Goal: Information Seeking & Learning: Learn about a topic

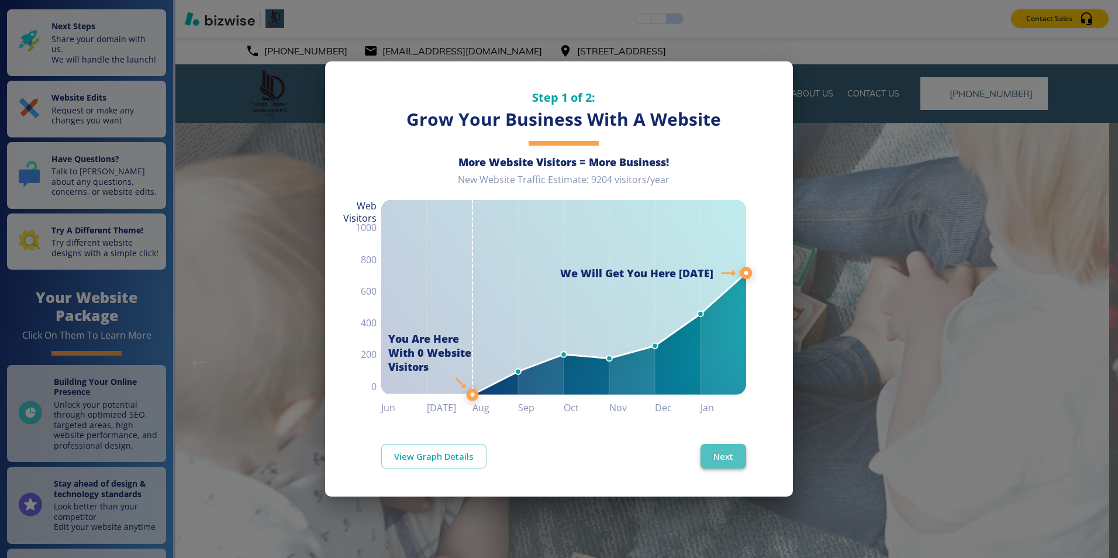
click at [726, 454] on button "Next" at bounding box center [724, 456] width 46 height 25
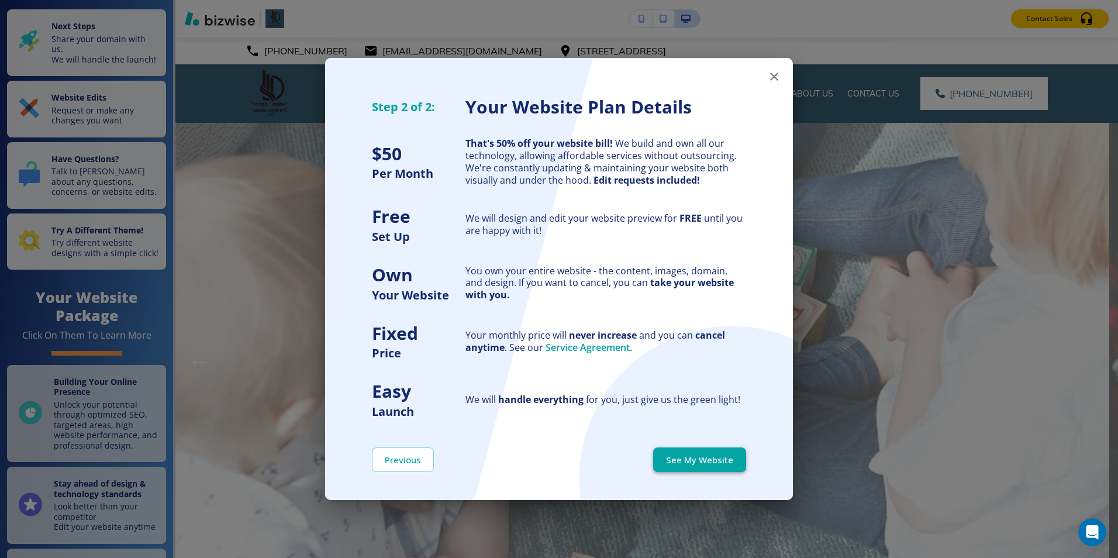
click at [723, 460] on button "See My Website" at bounding box center [699, 459] width 93 height 25
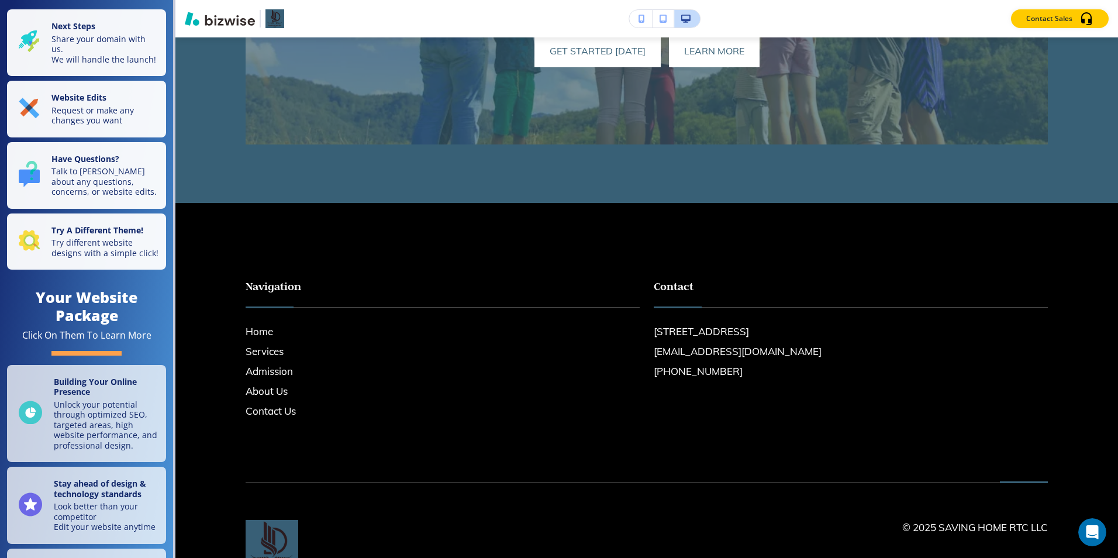
scroll to position [812, 0]
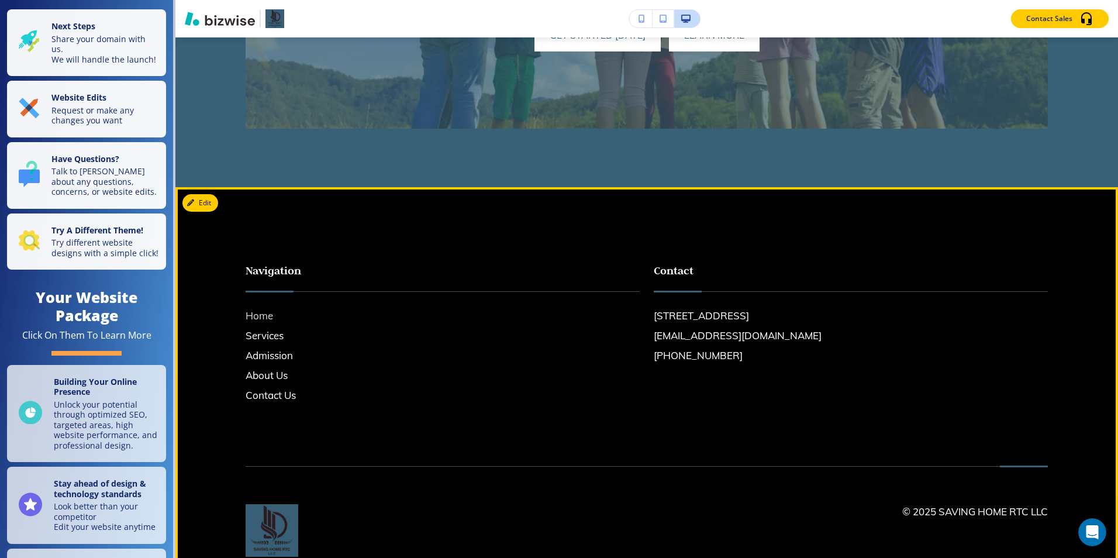
click at [260, 313] on h6 "Home" at bounding box center [443, 315] width 394 height 15
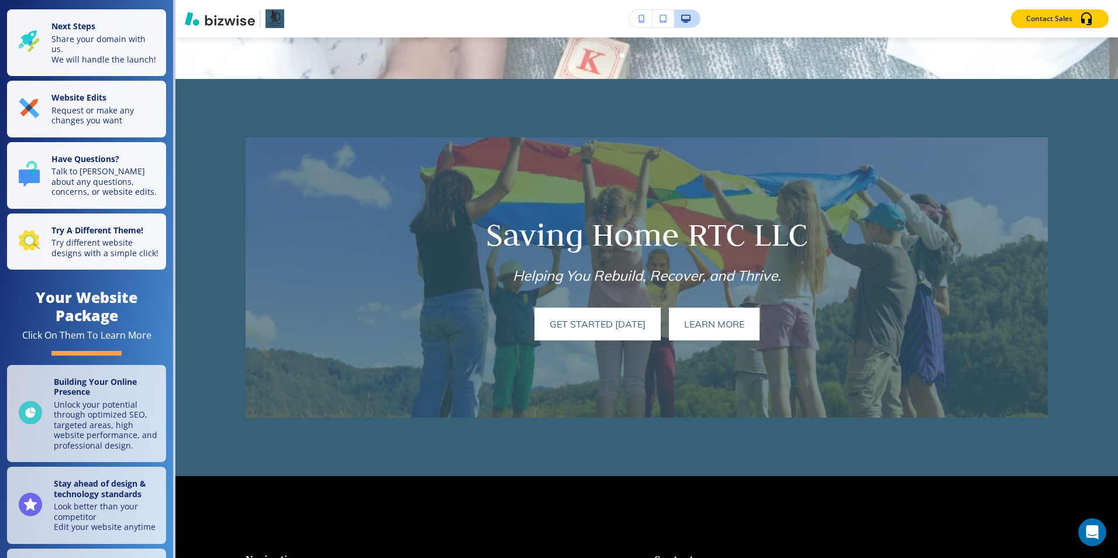
scroll to position [508, 0]
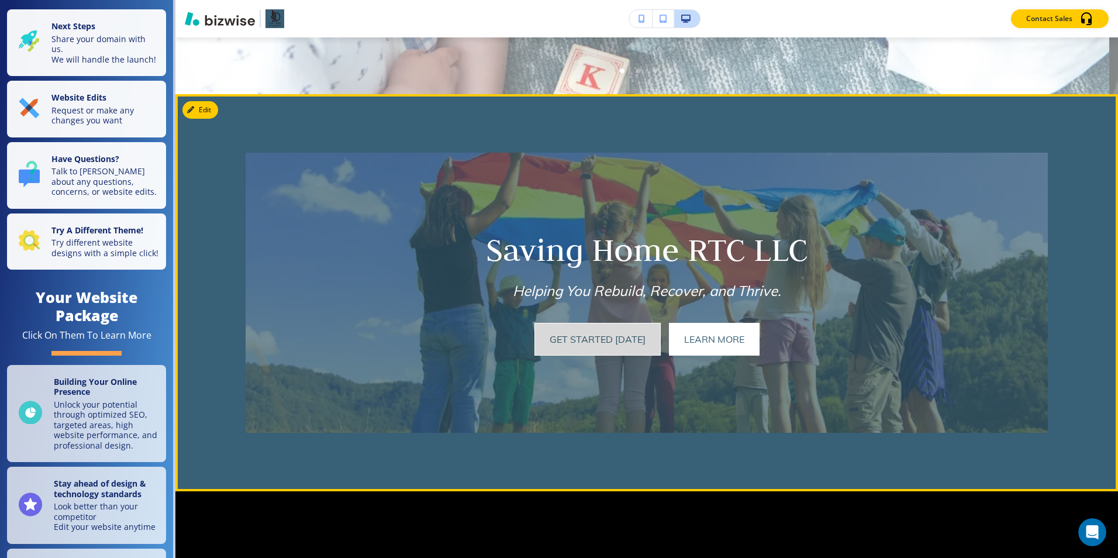
click at [598, 339] on button "get started [DATE]" at bounding box center [598, 339] width 126 height 33
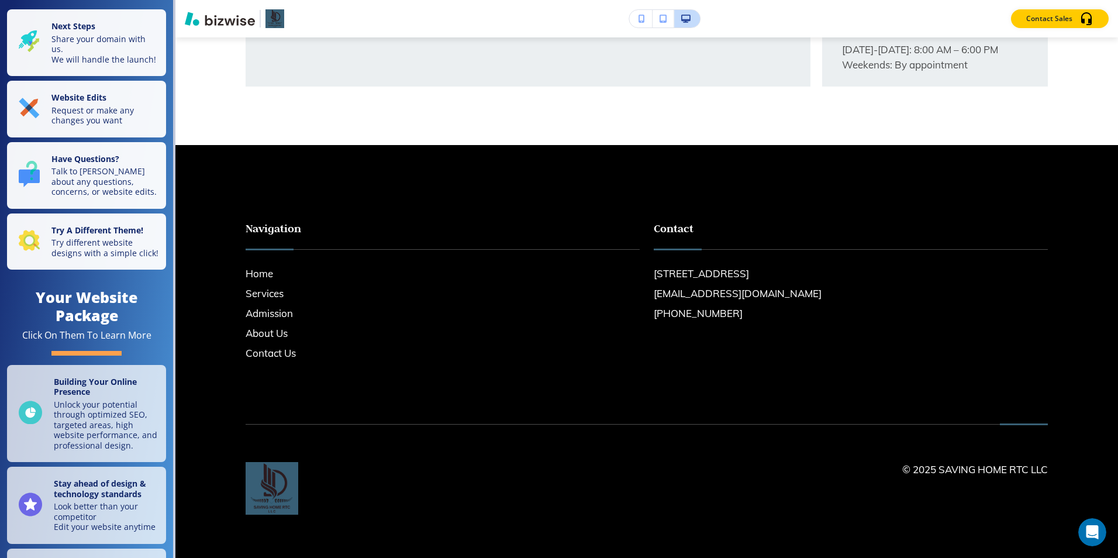
scroll to position [1005, 0]
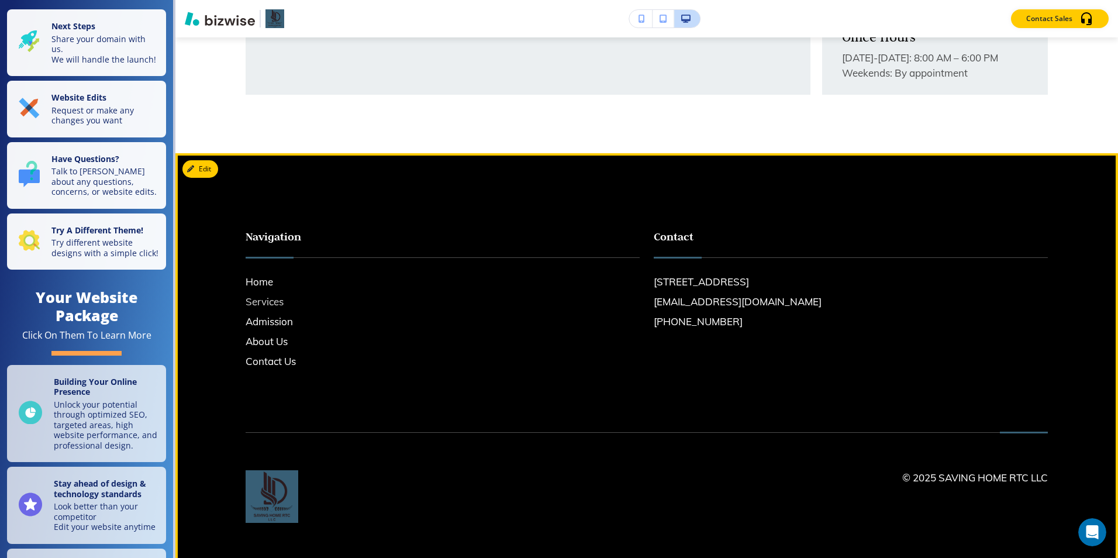
click at [270, 309] on h6 "Services" at bounding box center [443, 301] width 394 height 15
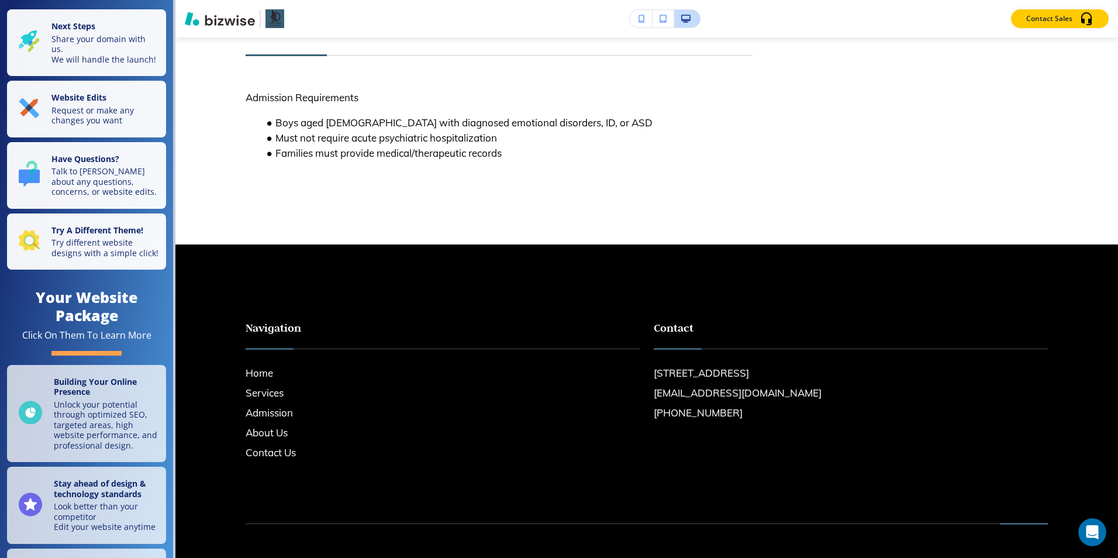
scroll to position [815, 0]
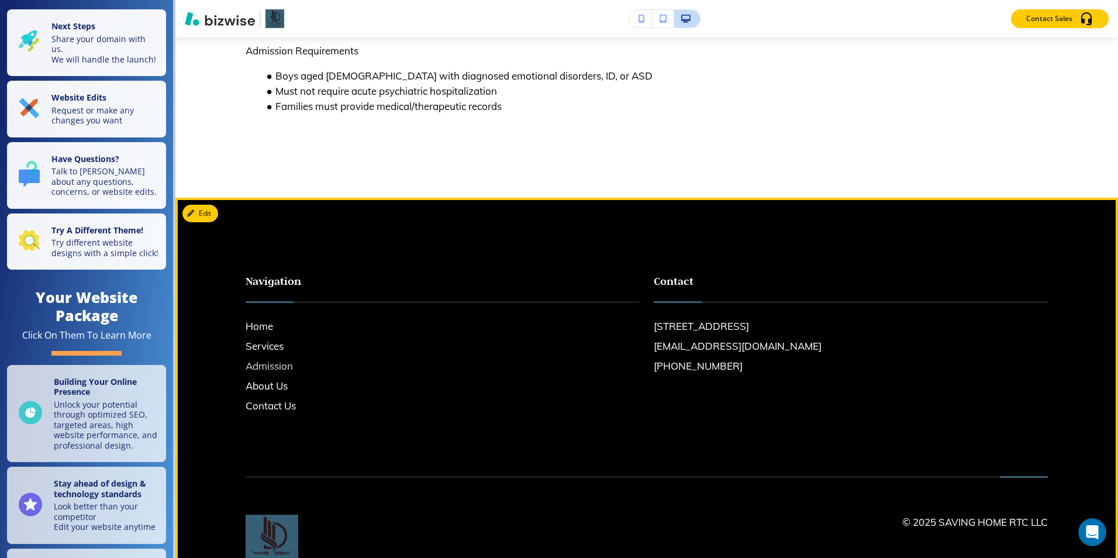
click at [268, 358] on h6 "Admission" at bounding box center [443, 365] width 394 height 15
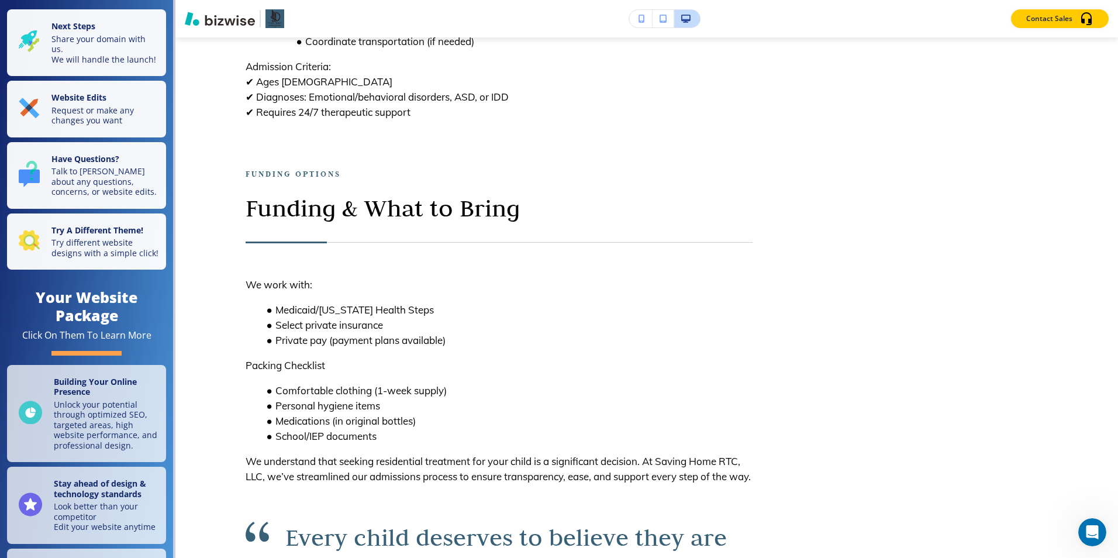
scroll to position [998, 0]
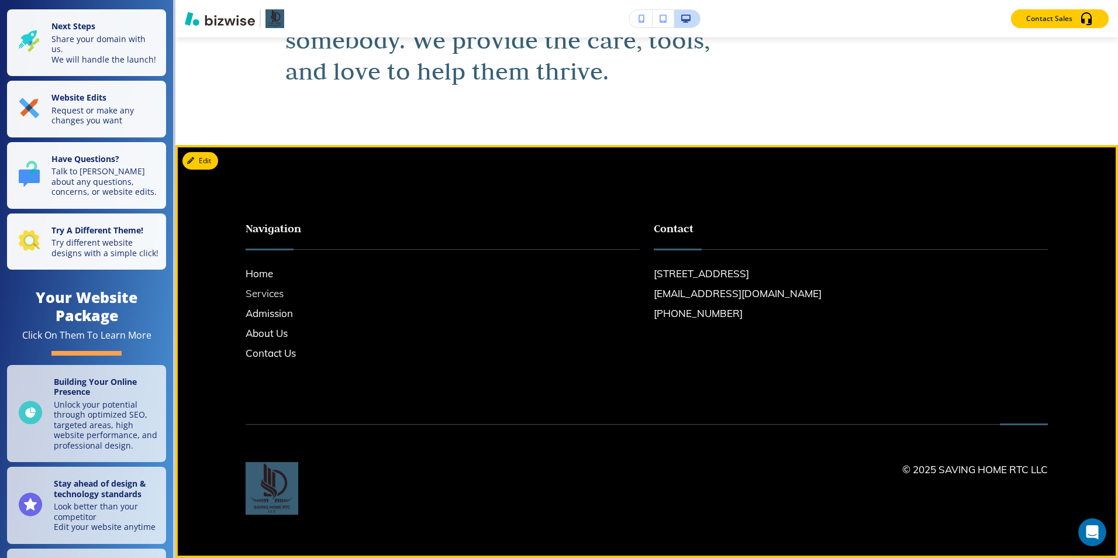
click at [271, 296] on h6 "Services" at bounding box center [443, 293] width 394 height 15
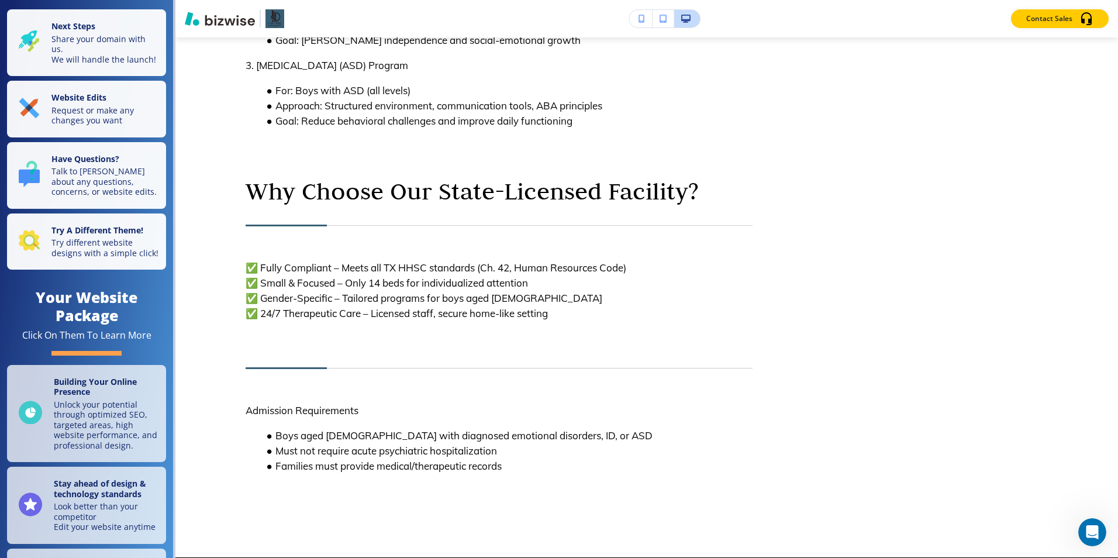
scroll to position [606, 0]
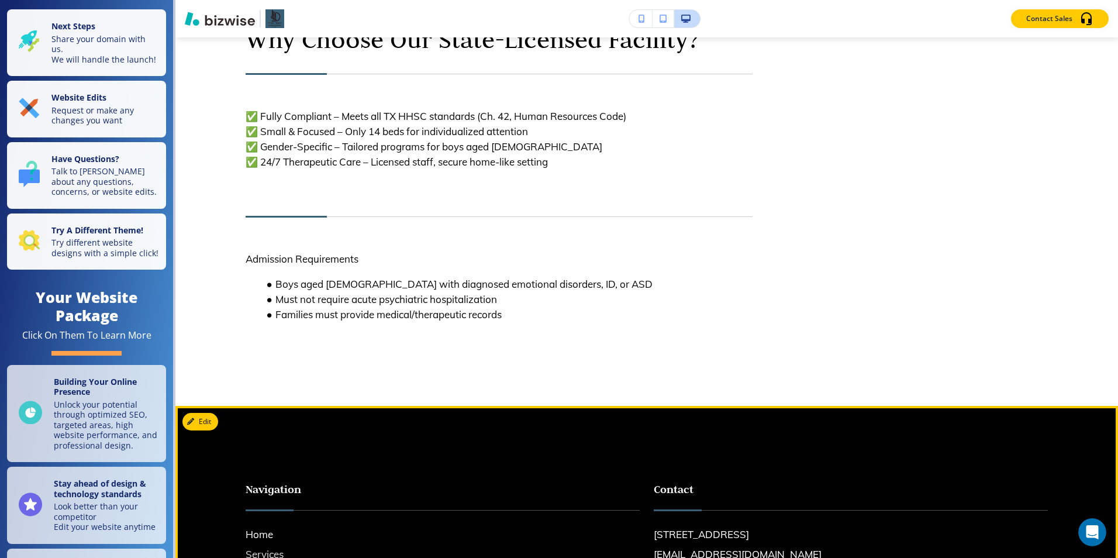
click at [278, 547] on h6 "Services" at bounding box center [443, 554] width 394 height 15
click at [277, 547] on h6 "Services" at bounding box center [443, 554] width 394 height 15
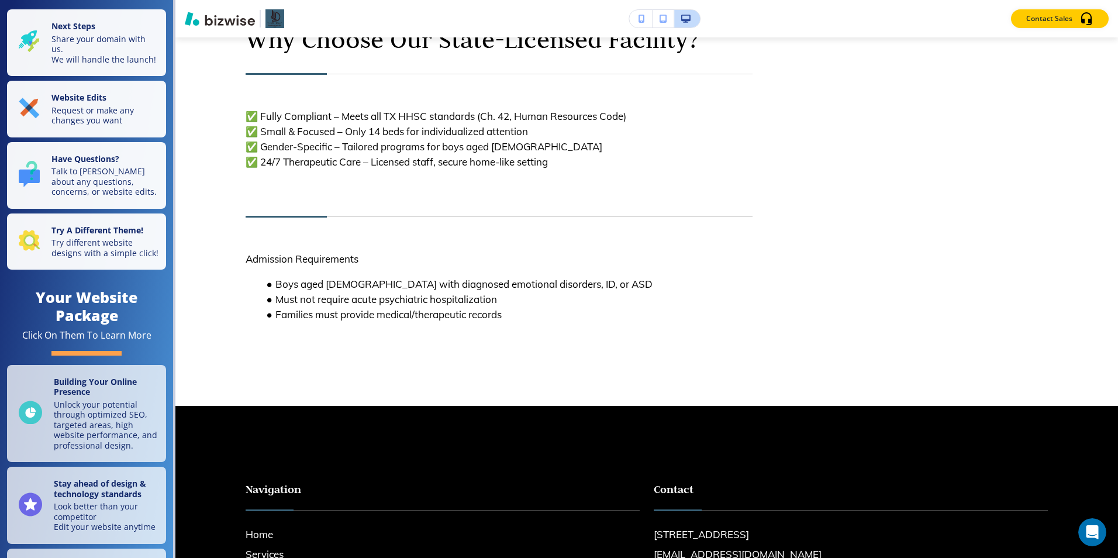
scroll to position [838, 0]
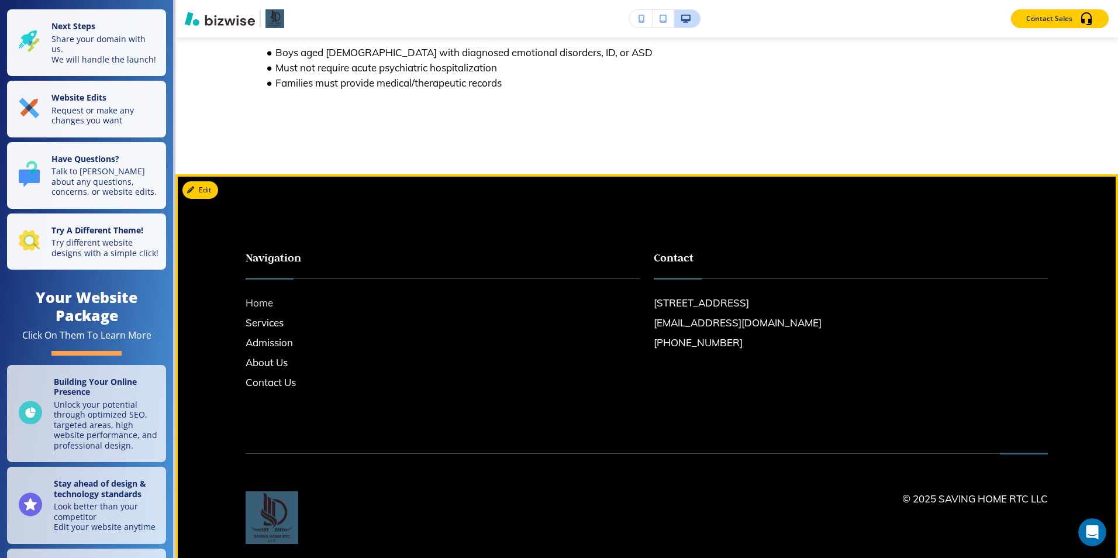
click at [261, 295] on h6 "Home" at bounding box center [443, 302] width 394 height 15
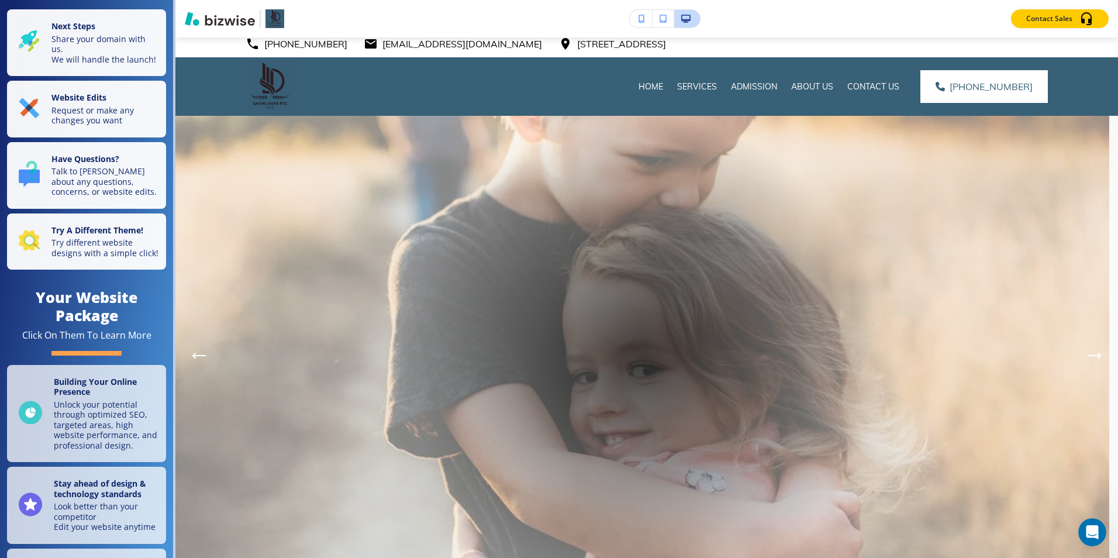
scroll to position [0, 0]
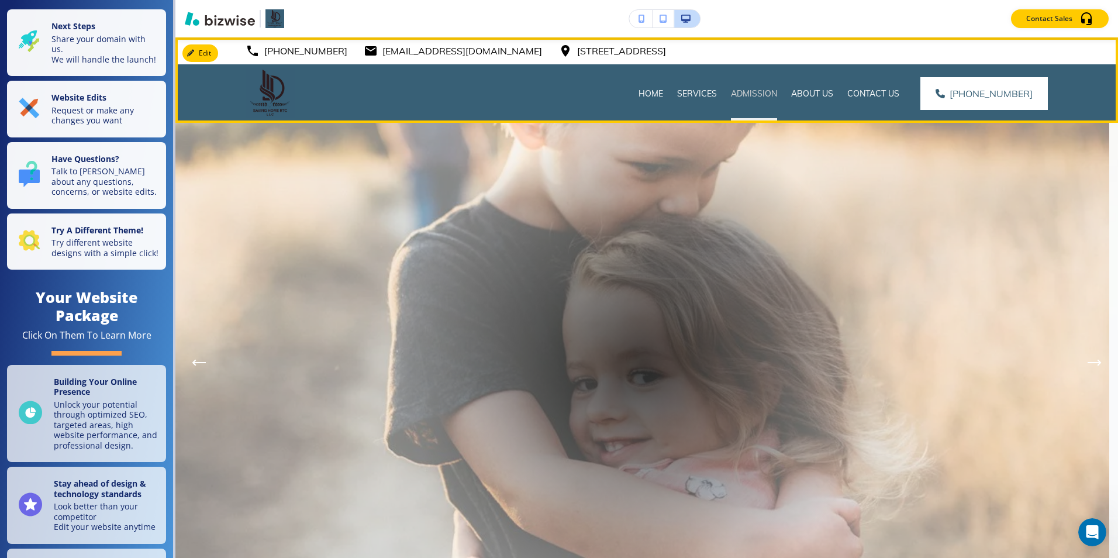
click at [773, 99] on p "Admission" at bounding box center [754, 94] width 46 height 12
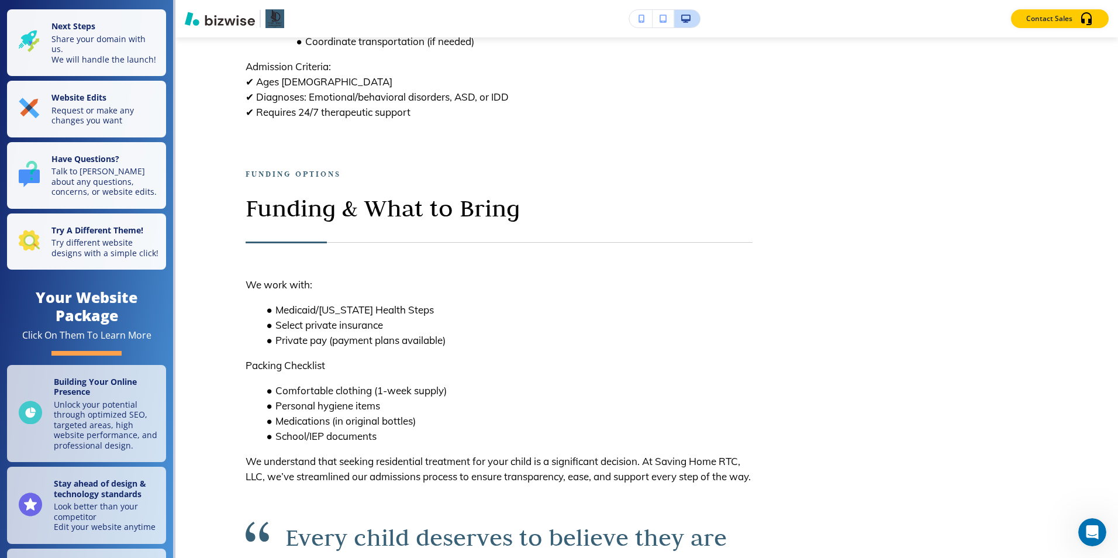
scroll to position [908, 0]
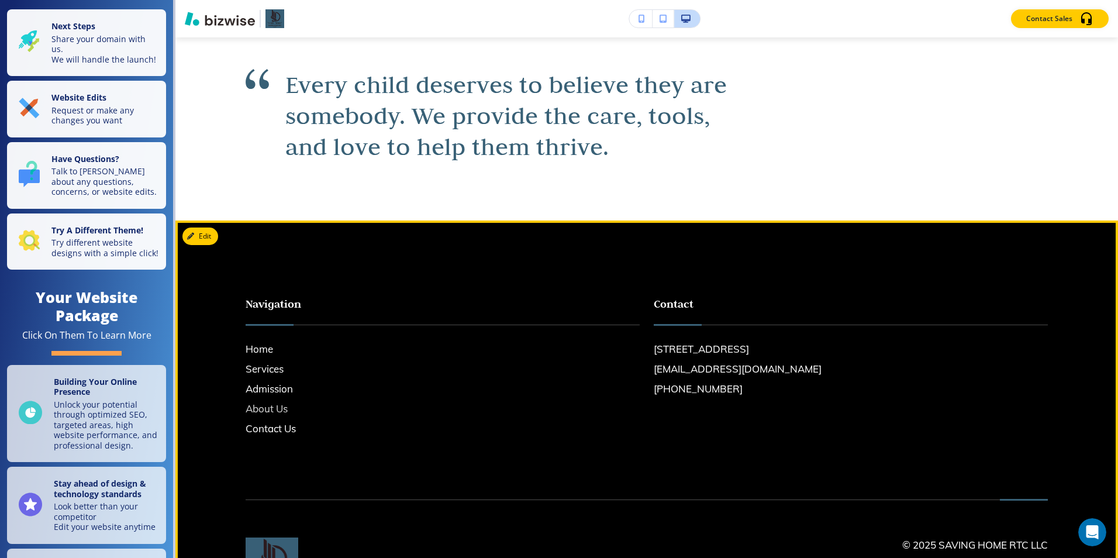
click at [275, 416] on h6 "About Us" at bounding box center [443, 408] width 394 height 15
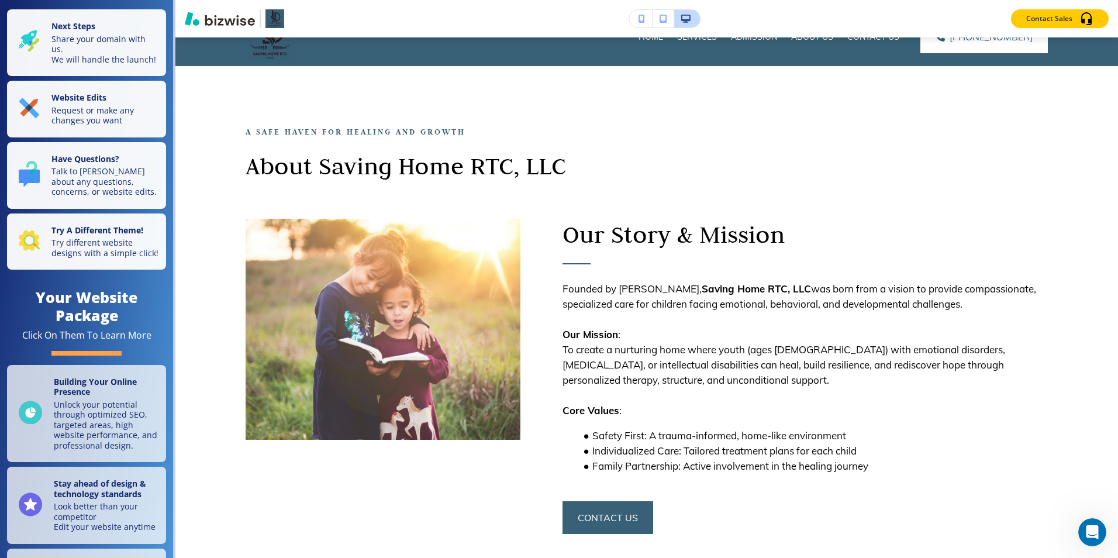
scroll to position [0, 0]
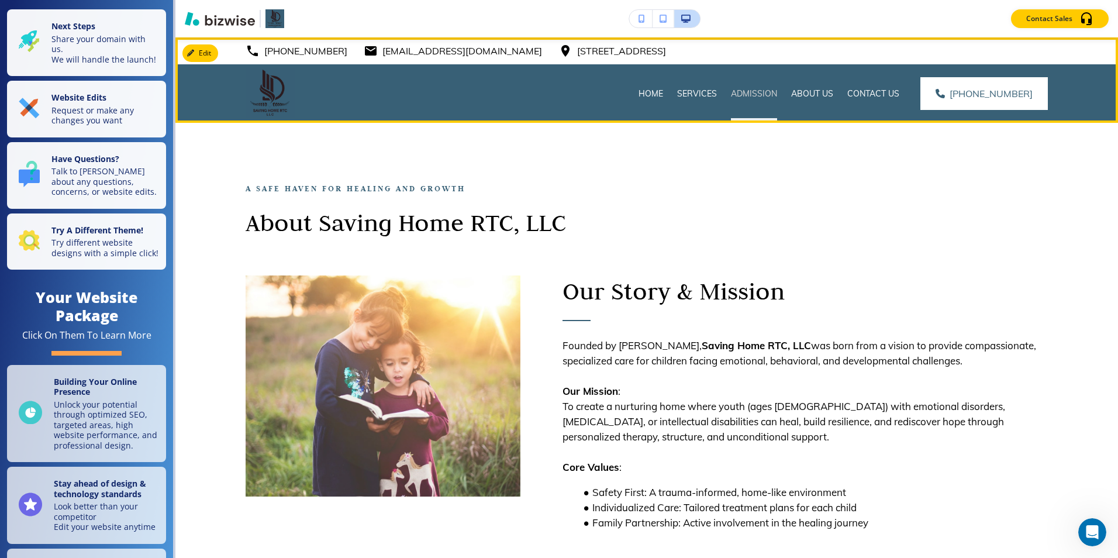
click at [758, 90] on p "Admission" at bounding box center [754, 94] width 46 height 12
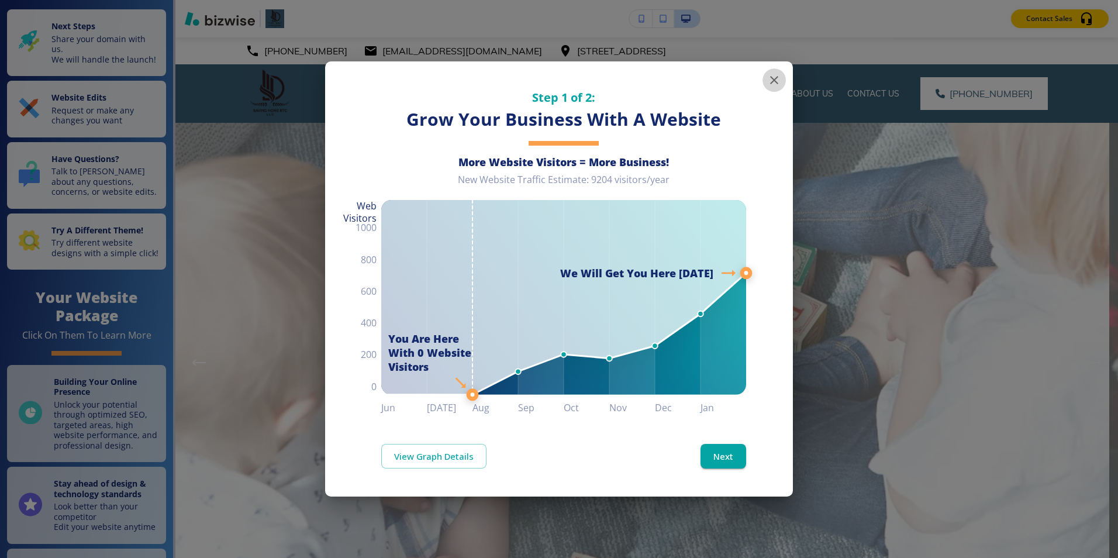
click at [778, 79] on icon "button" at bounding box center [774, 80] width 14 height 14
